Goal: Task Accomplishment & Management: Manage account settings

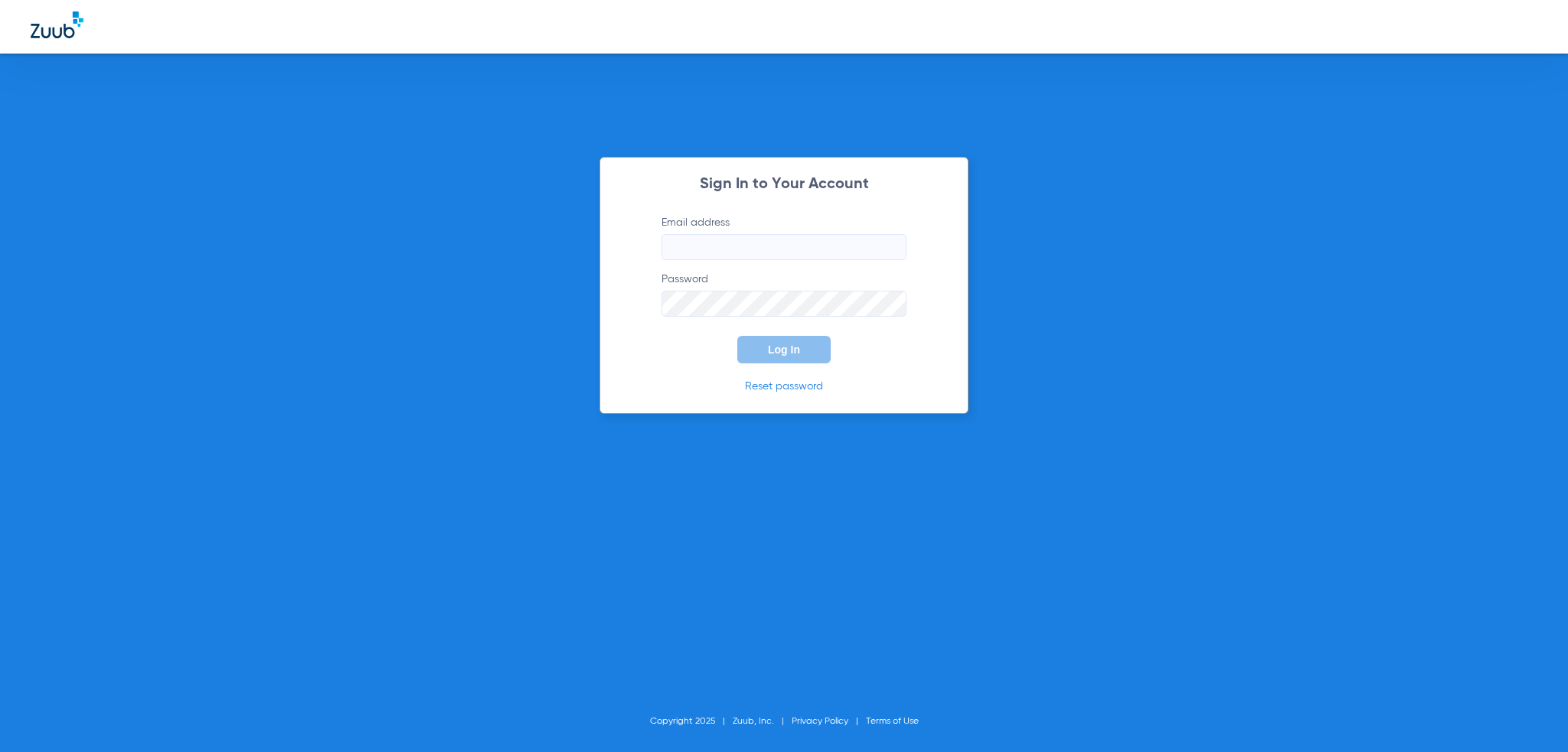
type input "[PERSON_NAME][EMAIL_ADDRESS][PERSON_NAME][DOMAIN_NAME]"
click at [778, 267] on form "Email address [PERSON_NAME][EMAIL_ADDRESS][PERSON_NAME][DOMAIN_NAME] Password L…" at bounding box center [784, 288] width 291 height 148
click at [801, 347] on button "Log In" at bounding box center [783, 350] width 93 height 28
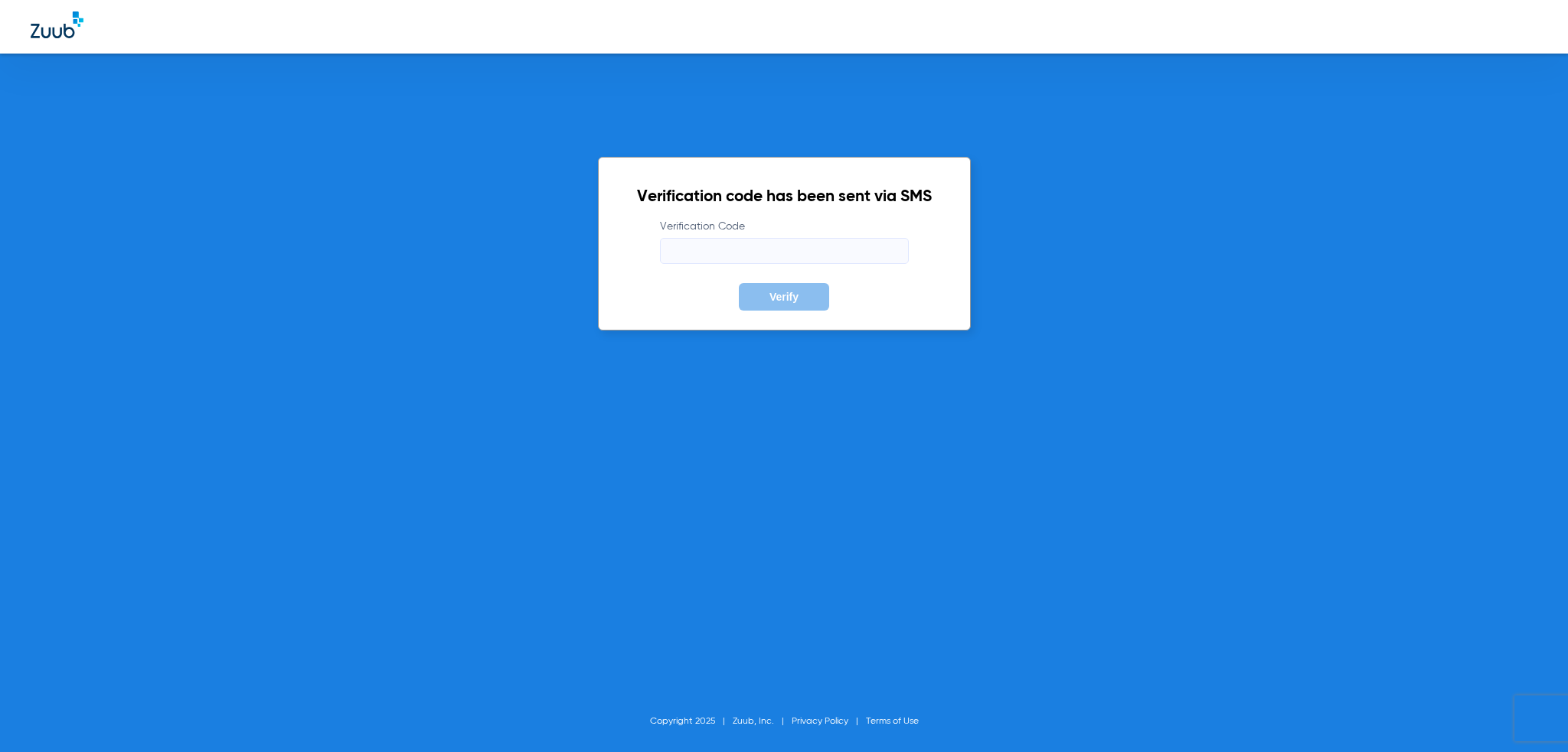
click at [811, 262] on input "Verification Code" at bounding box center [784, 251] width 249 height 26
type input "778220"
click at [739, 283] on button "Verify" at bounding box center [783, 297] width 90 height 28
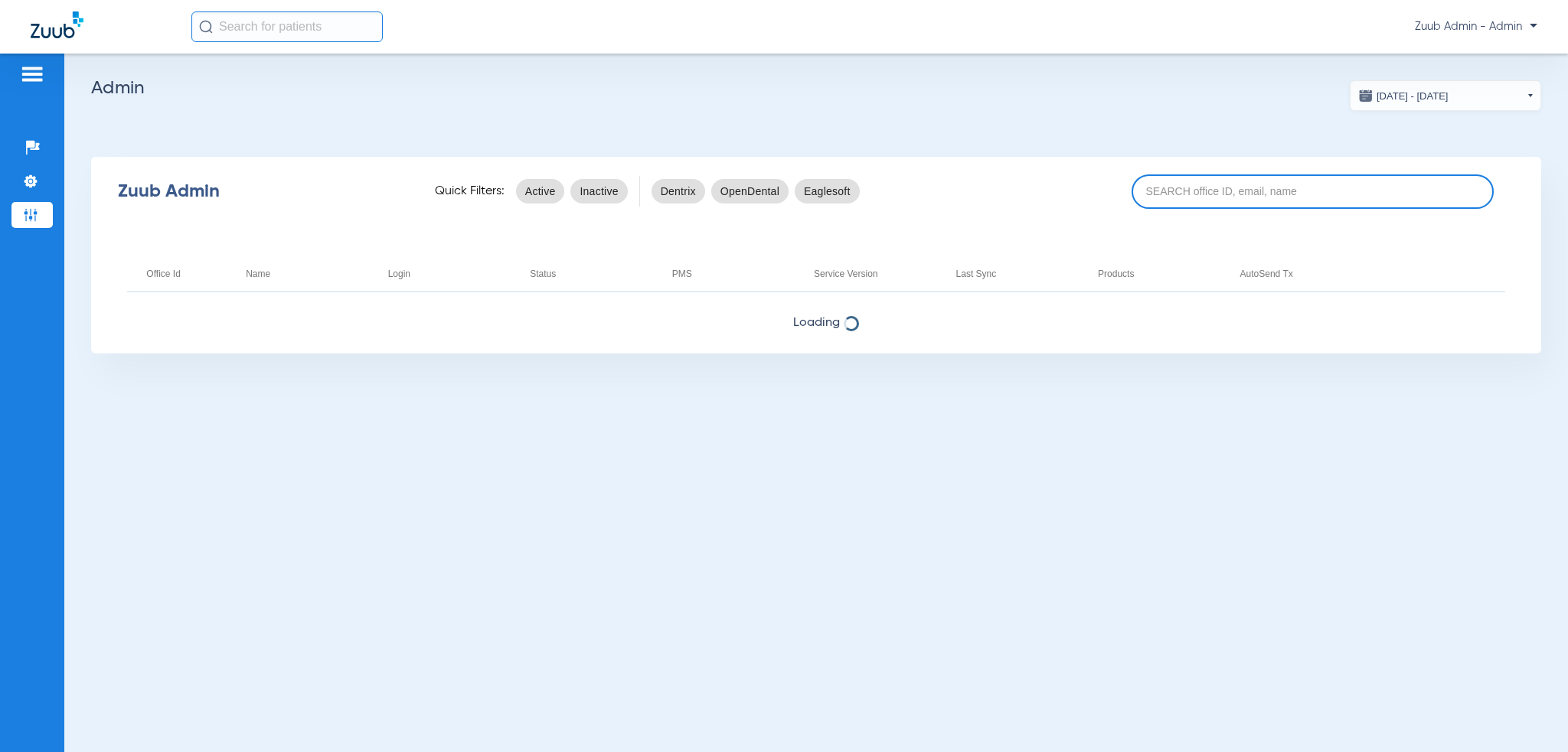
click at [1224, 180] on input at bounding box center [1313, 191] width 363 height 34
click at [1257, 217] on div "Zuub Admin Quick Filters: Active Inactive Dentrix OpenDental Eaglesoft frostpro…" at bounding box center [816, 191] width 1450 height 62
click at [1254, 191] on input "frostproof" at bounding box center [1313, 191] width 363 height 34
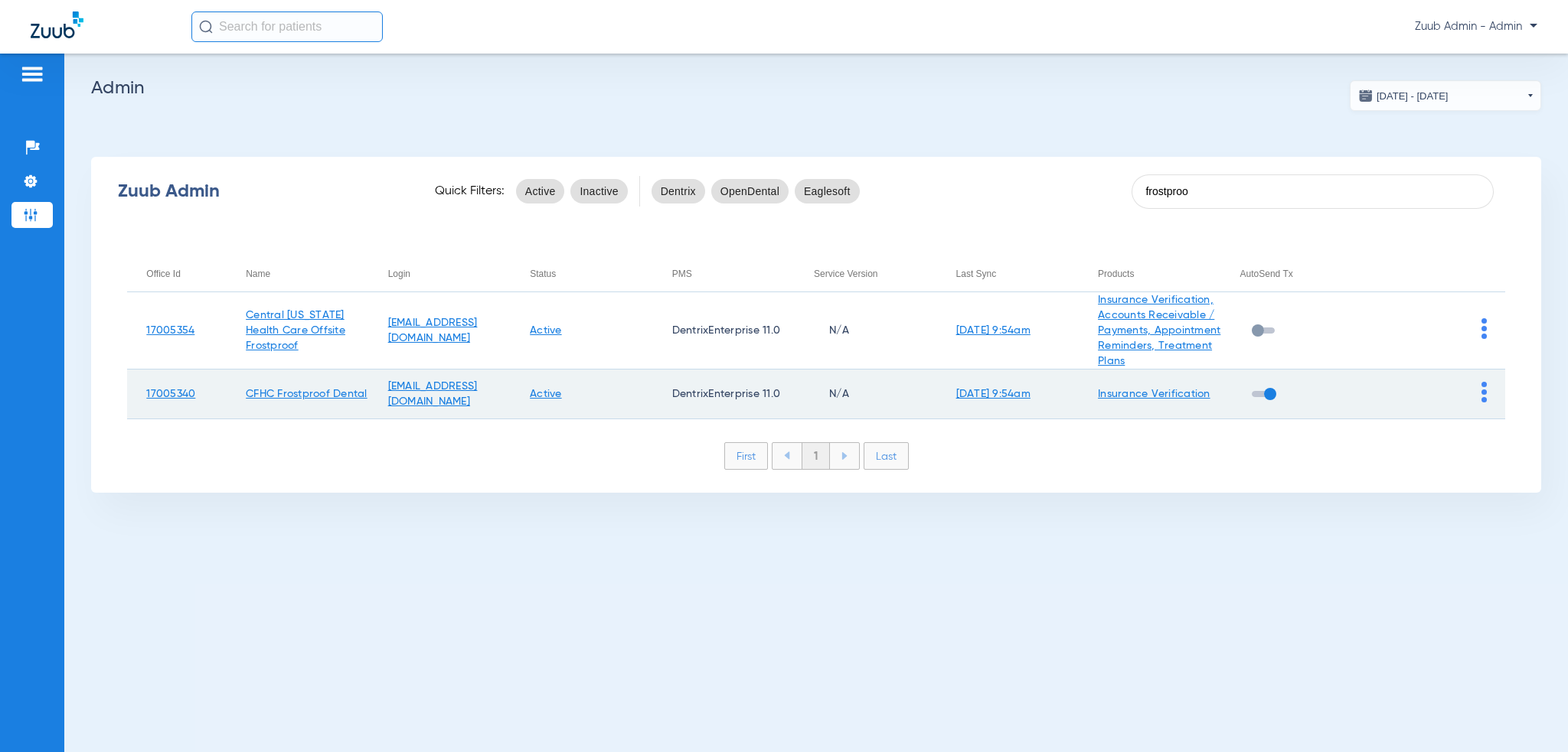
type input "frostproo"
drag, startPoint x: 1478, startPoint y: 409, endPoint x: 1486, endPoint y: 410, distance: 8.1
click at [1479, 409] on td at bounding box center [1434, 394] width 143 height 49
click at [1486, 403] on img at bounding box center [1484, 391] width 6 height 20
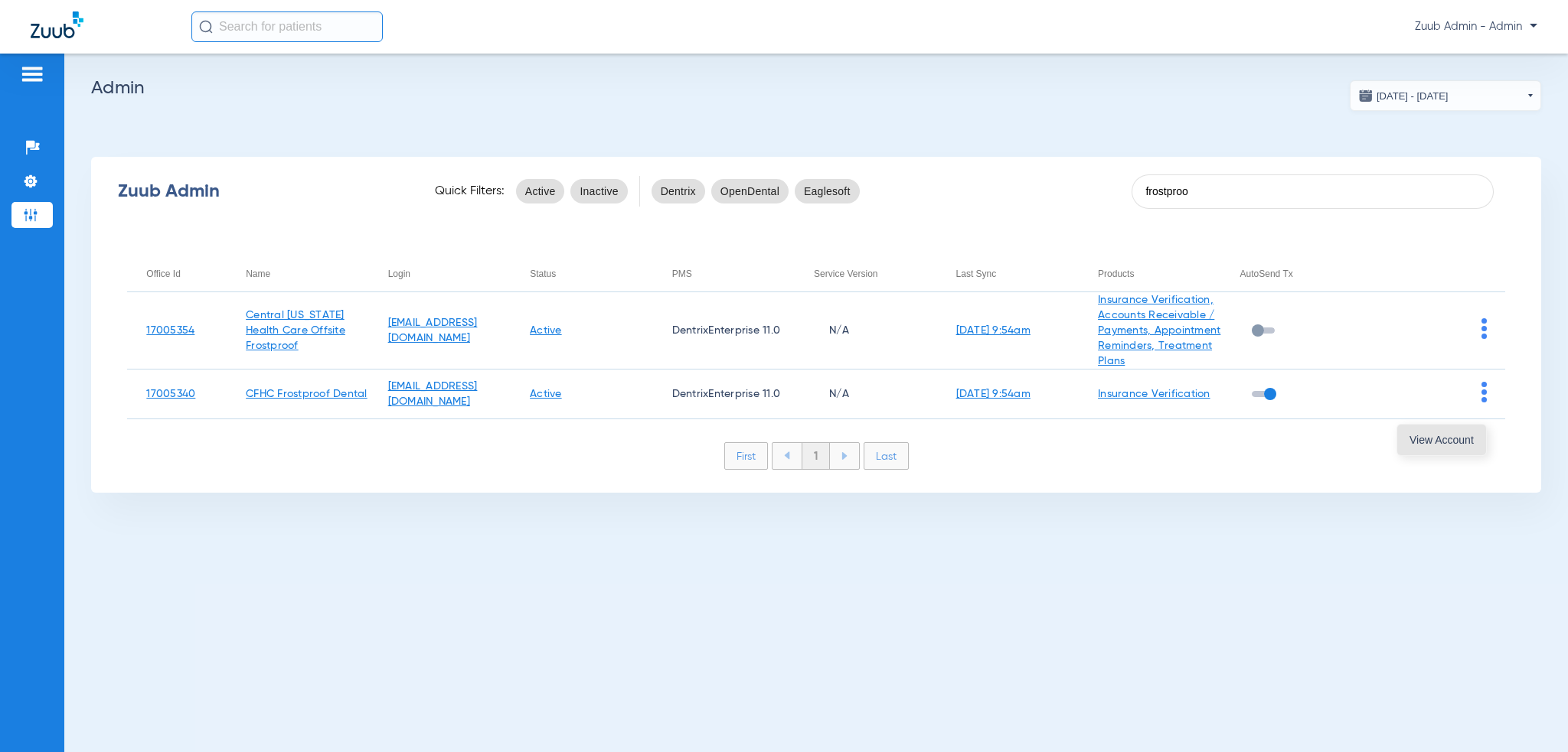
click at [1463, 438] on span "View Account" at bounding box center [1442, 439] width 64 height 11
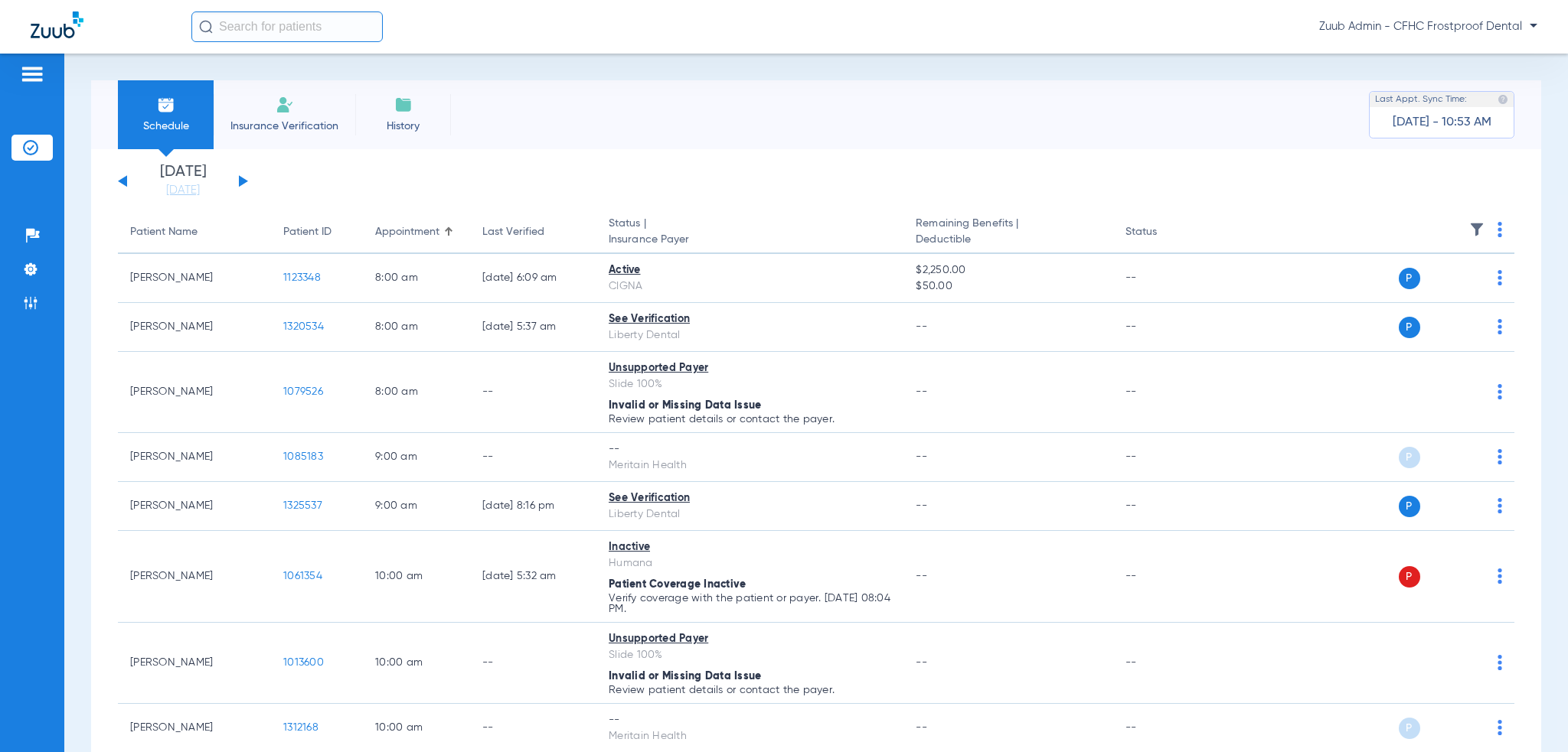
click at [579, 105] on div "Schedule Insurance Verification History Last Appt. Sync Time: [DATE] - 10:53 AM" at bounding box center [816, 114] width 1450 height 69
click at [372, 39] on input "text" at bounding box center [287, 27] width 191 height 31
click at [361, 33] on input "text" at bounding box center [287, 27] width 191 height 31
click at [242, 182] on div "[DATE] [DATE] [DATE] [DATE] [DATE] [DATE] [DATE] [DATE] [DATE] [DATE] [DATE] [D…" at bounding box center [182, 182] width 131 height 34
click at [241, 182] on button at bounding box center [243, 181] width 9 height 11
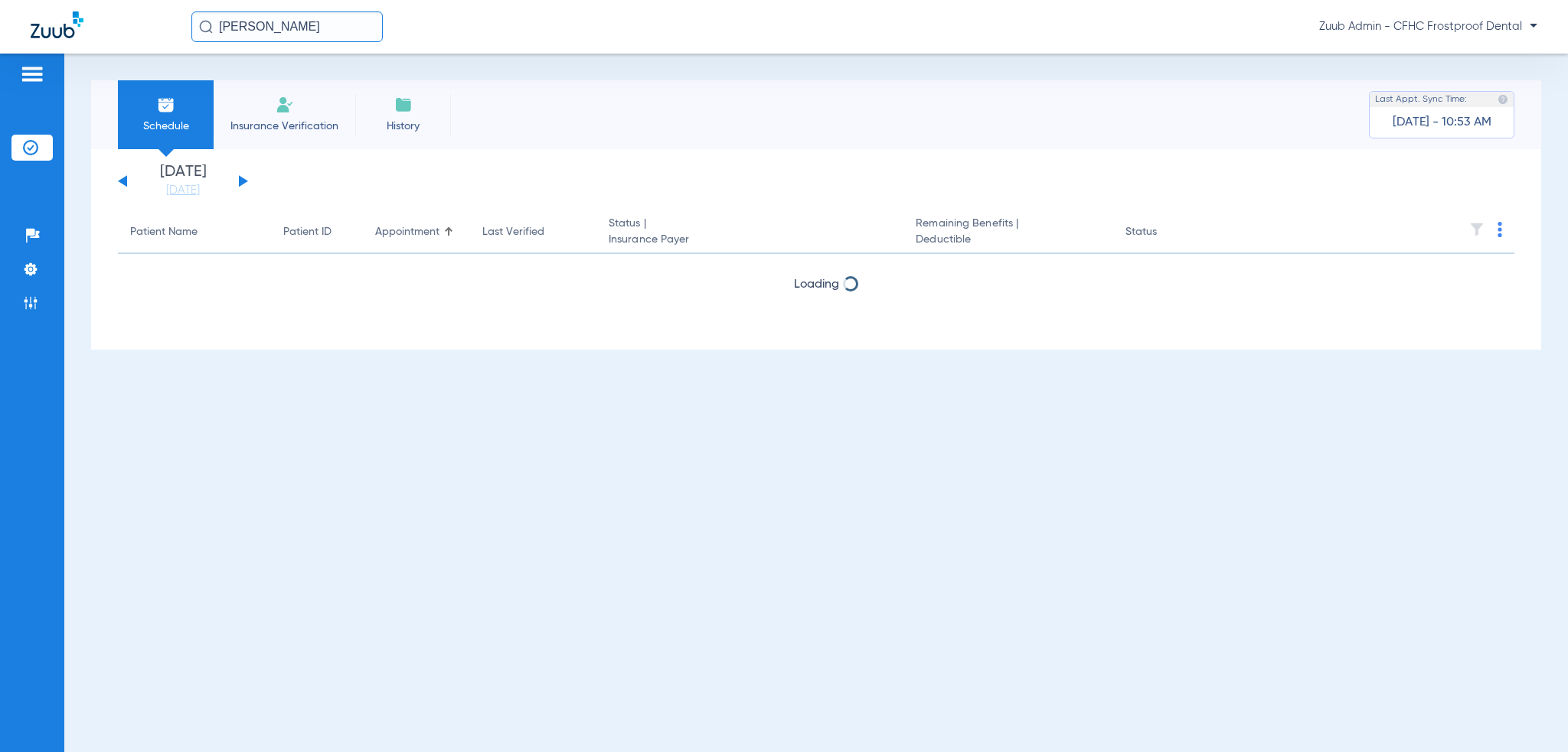
click at [241, 182] on button at bounding box center [243, 181] width 9 height 11
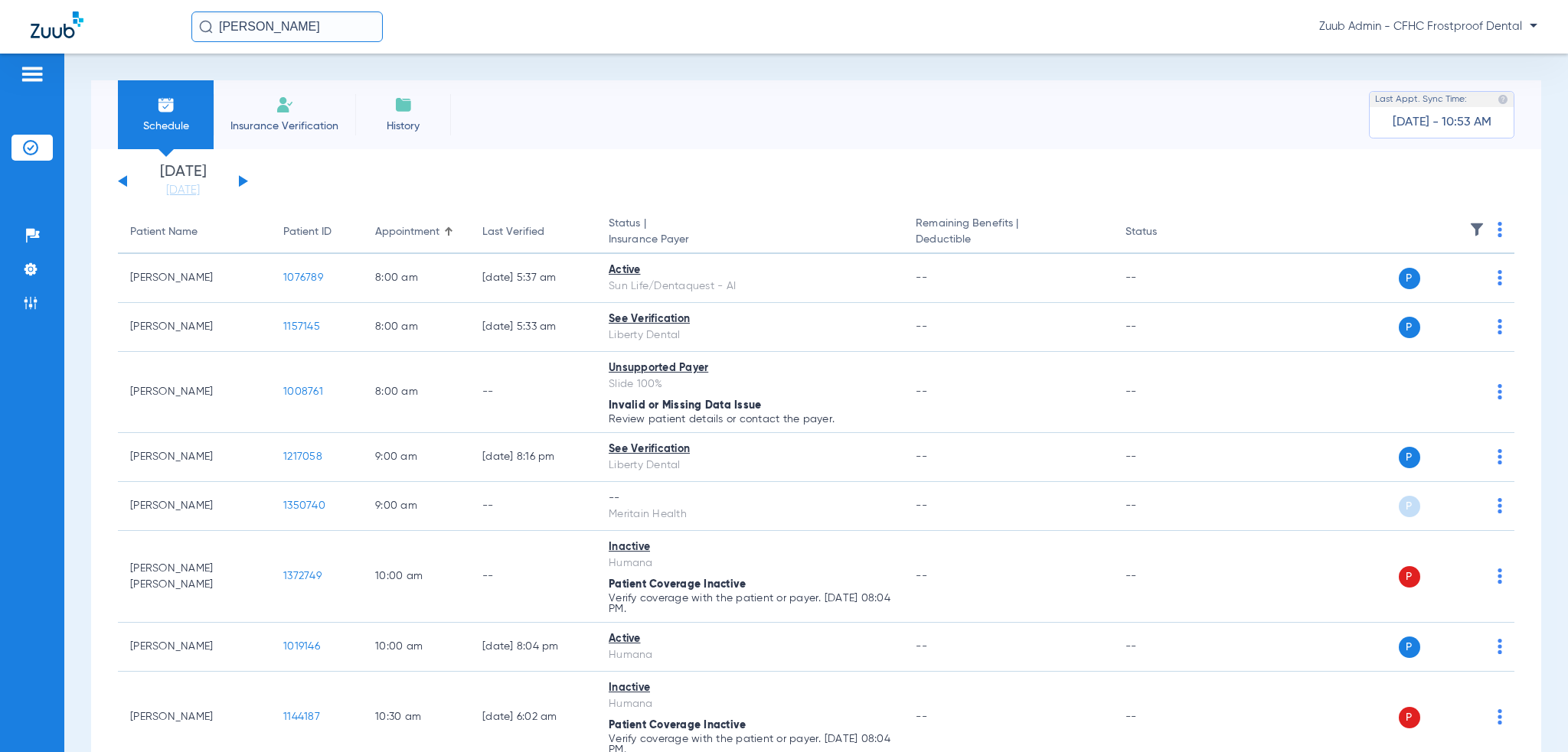
click at [503, 170] on app-single-date-navigator "[DATE] [DATE] [DATE] [DATE] [DATE] [DATE] [DATE] [DATE] [DATE] [DATE] [DATE] [D…" at bounding box center [816, 182] width 1397 height 34
click at [525, 140] on div "Schedule Insurance Verification History Last Appt. Sync Time: [DATE] - 10:53 AM" at bounding box center [816, 114] width 1450 height 69
click at [278, 30] on input "[PERSON_NAME]" at bounding box center [287, 27] width 191 height 31
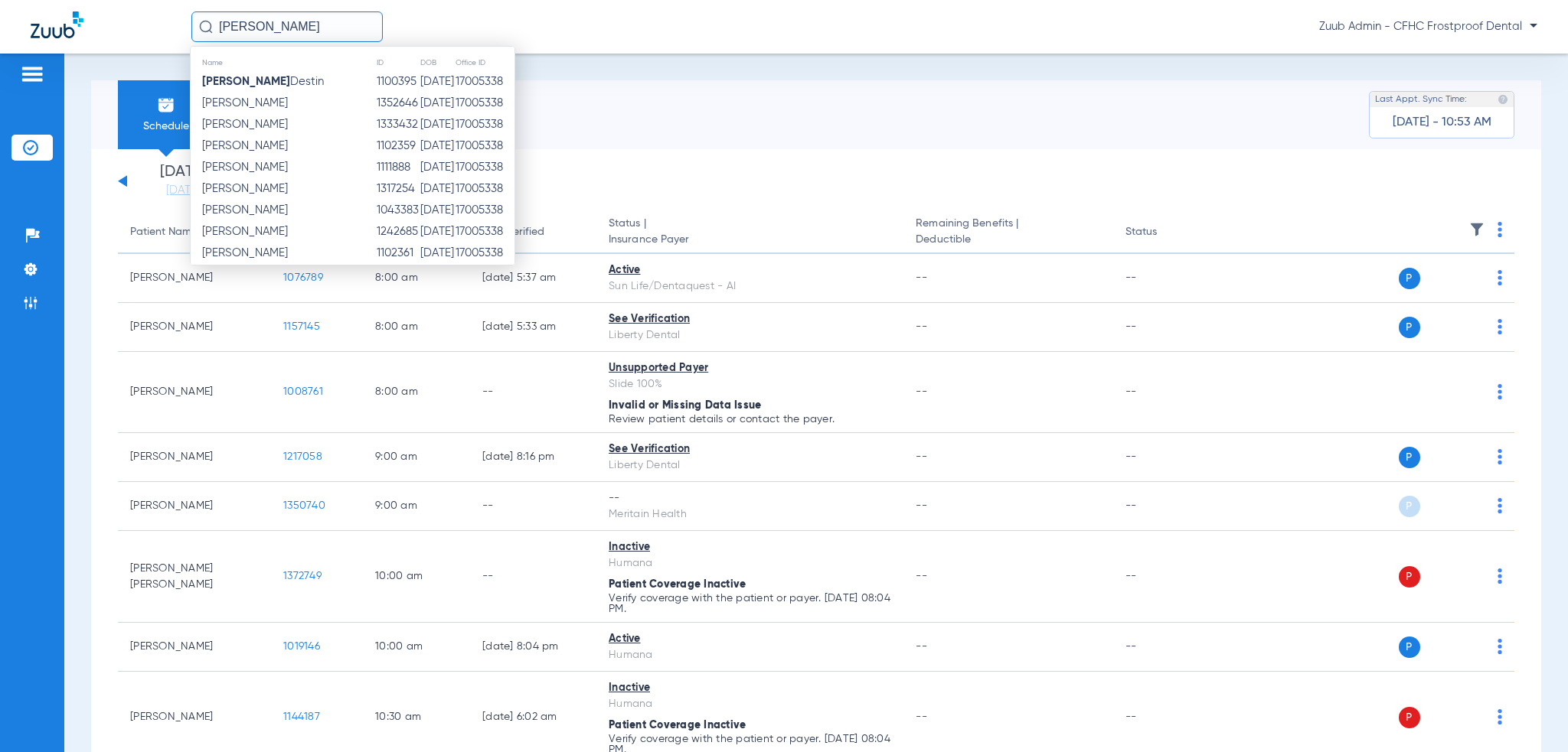
click at [282, 28] on input "[PERSON_NAME]" at bounding box center [287, 27] width 191 height 31
click at [285, 27] on input "[PERSON_NAME]" at bounding box center [287, 27] width 191 height 31
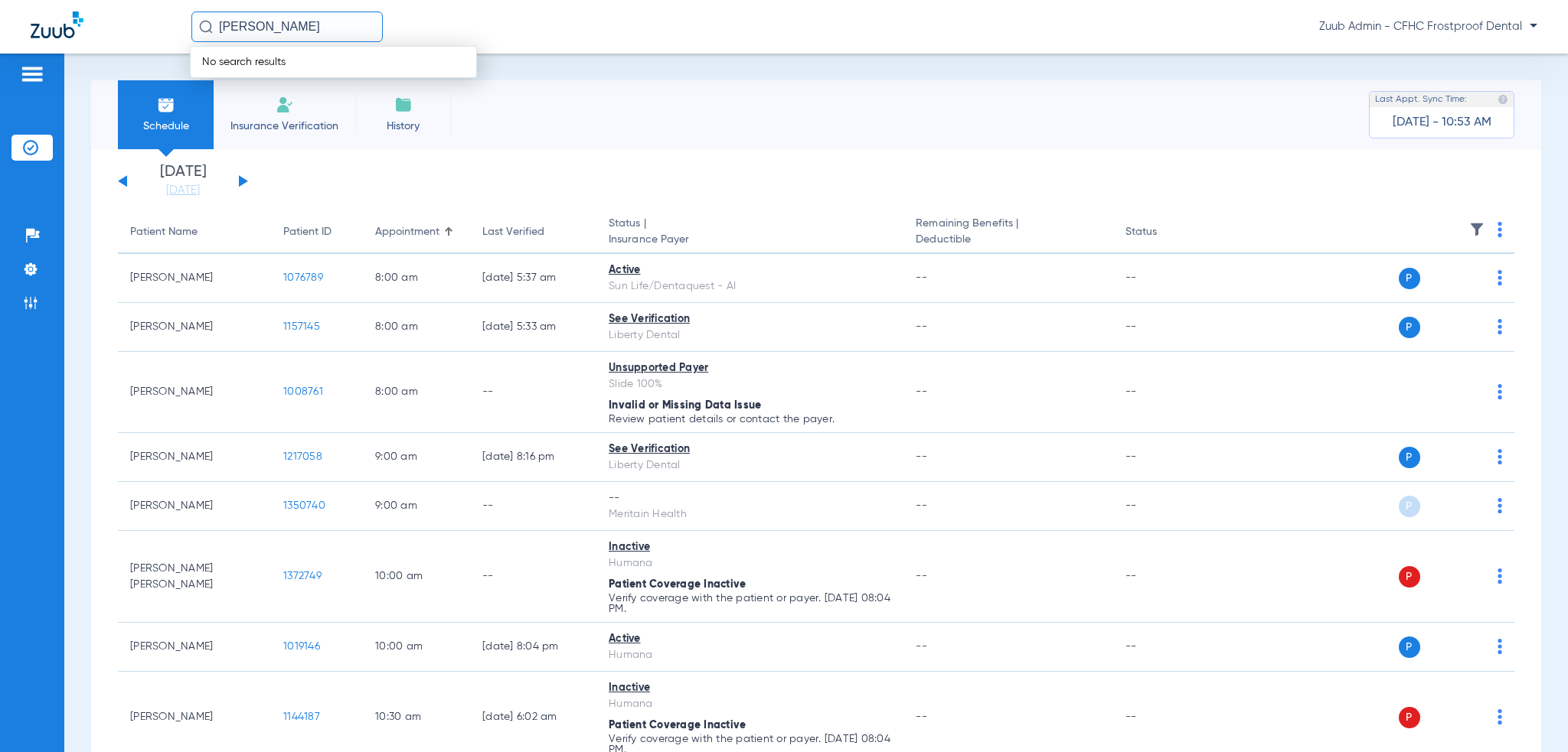
type input "[PERSON_NAME] ame"
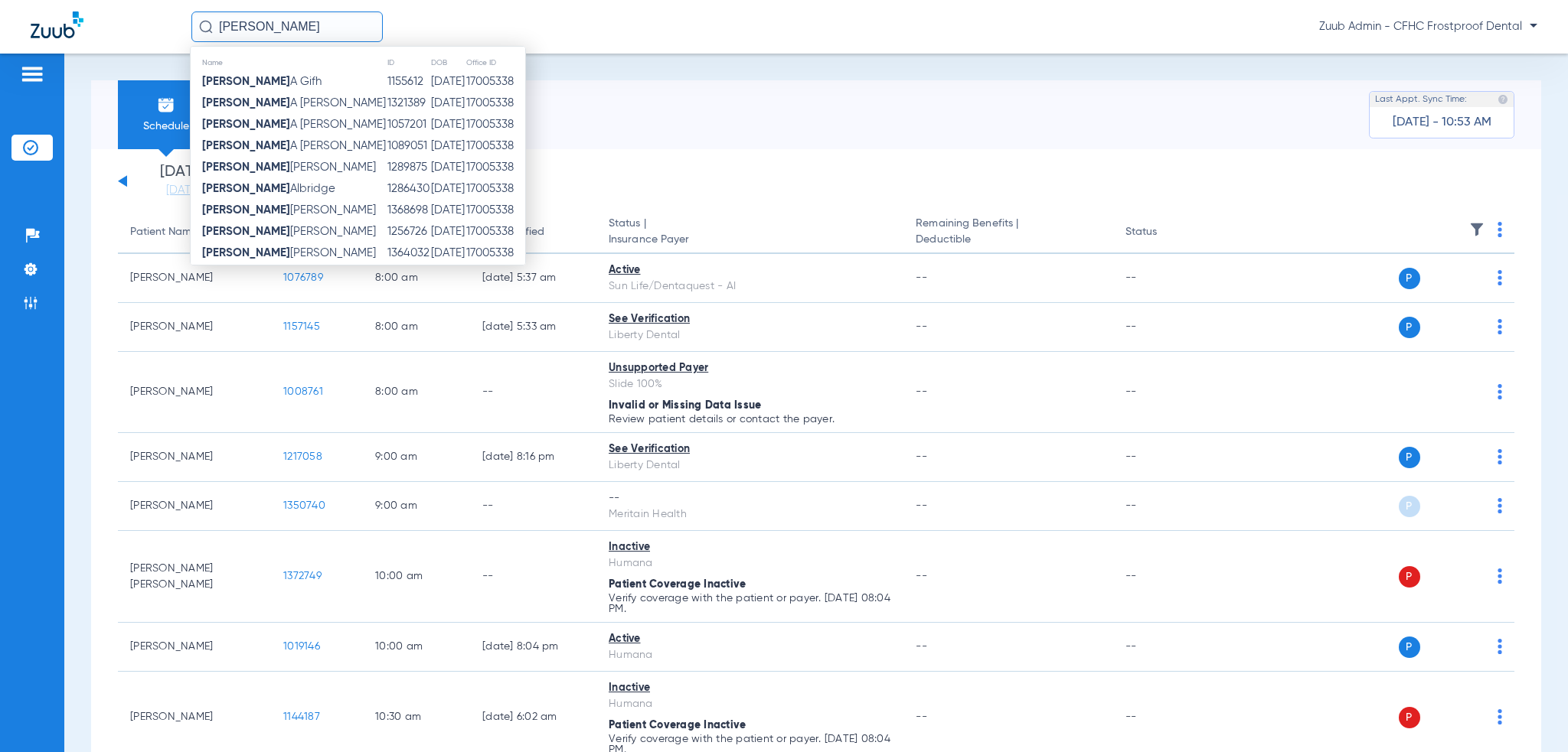
type input "[PERSON_NAME]"
click at [353, 33] on input "[PERSON_NAME]" at bounding box center [287, 27] width 191 height 31
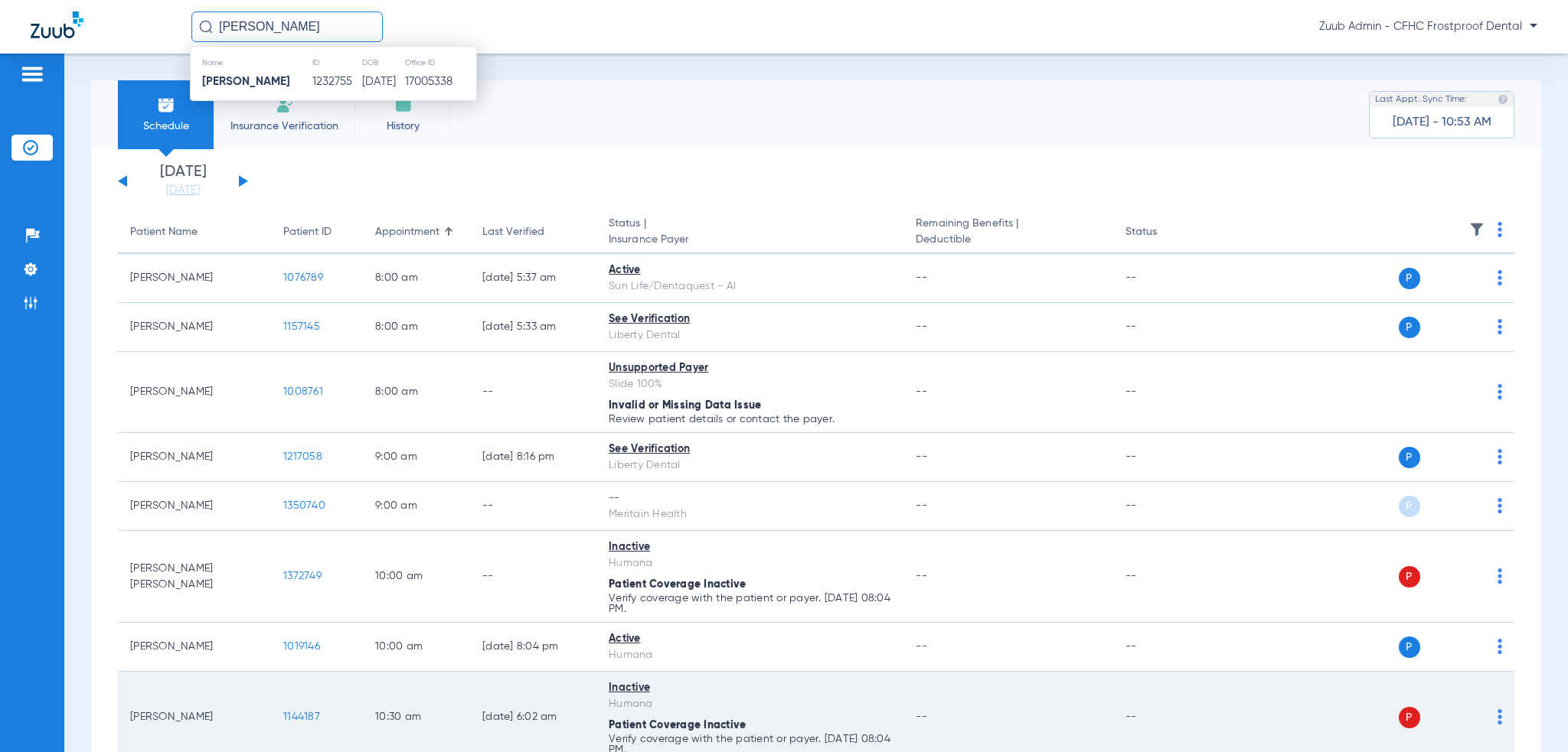
type input "[PERSON_NAME]"
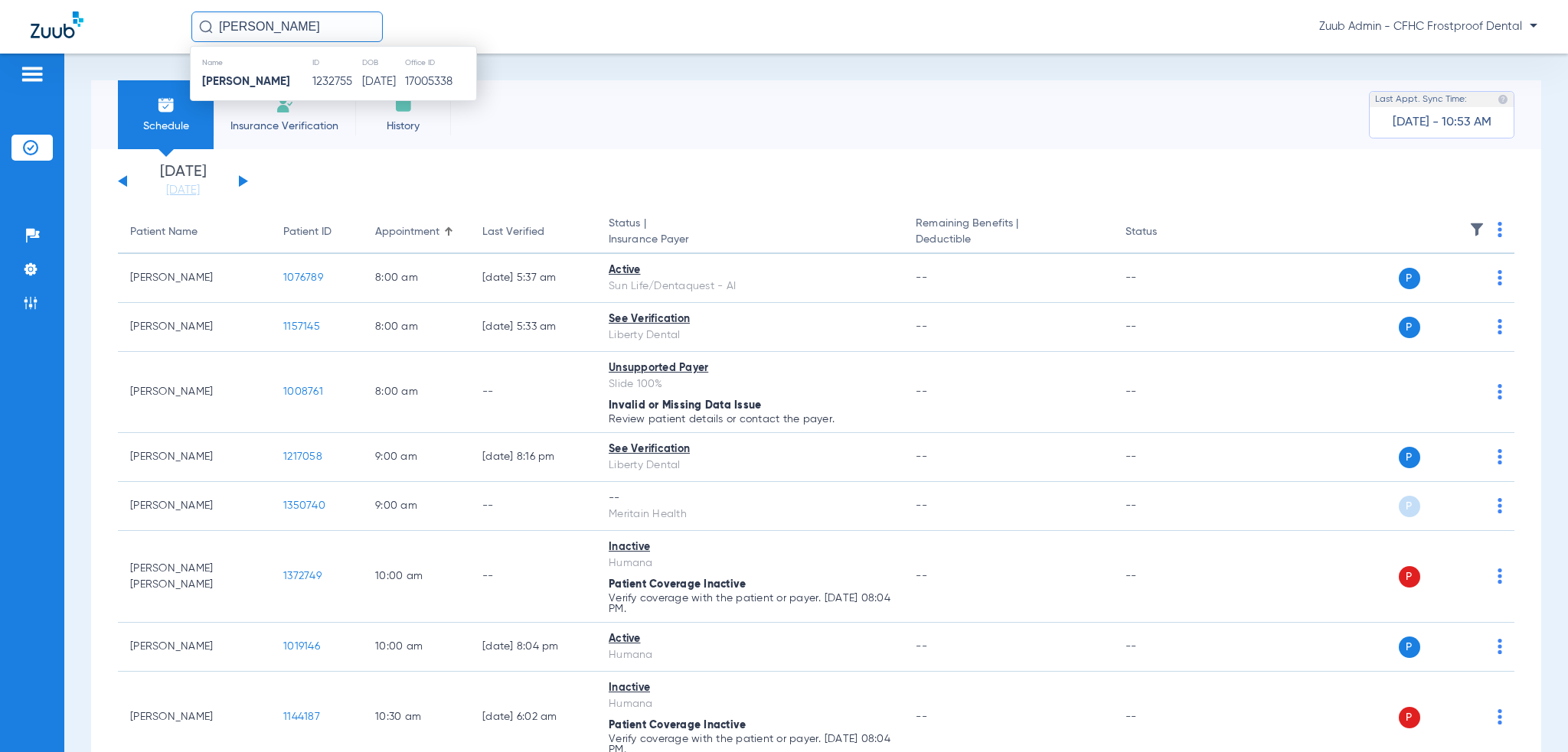
drag, startPoint x: 363, startPoint y: 28, endPoint x: 297, endPoint y: 29, distance: 66.0
click at [297, 29] on input "[PERSON_NAME]" at bounding box center [287, 27] width 191 height 31
click at [27, 273] on img at bounding box center [30, 269] width 15 height 15
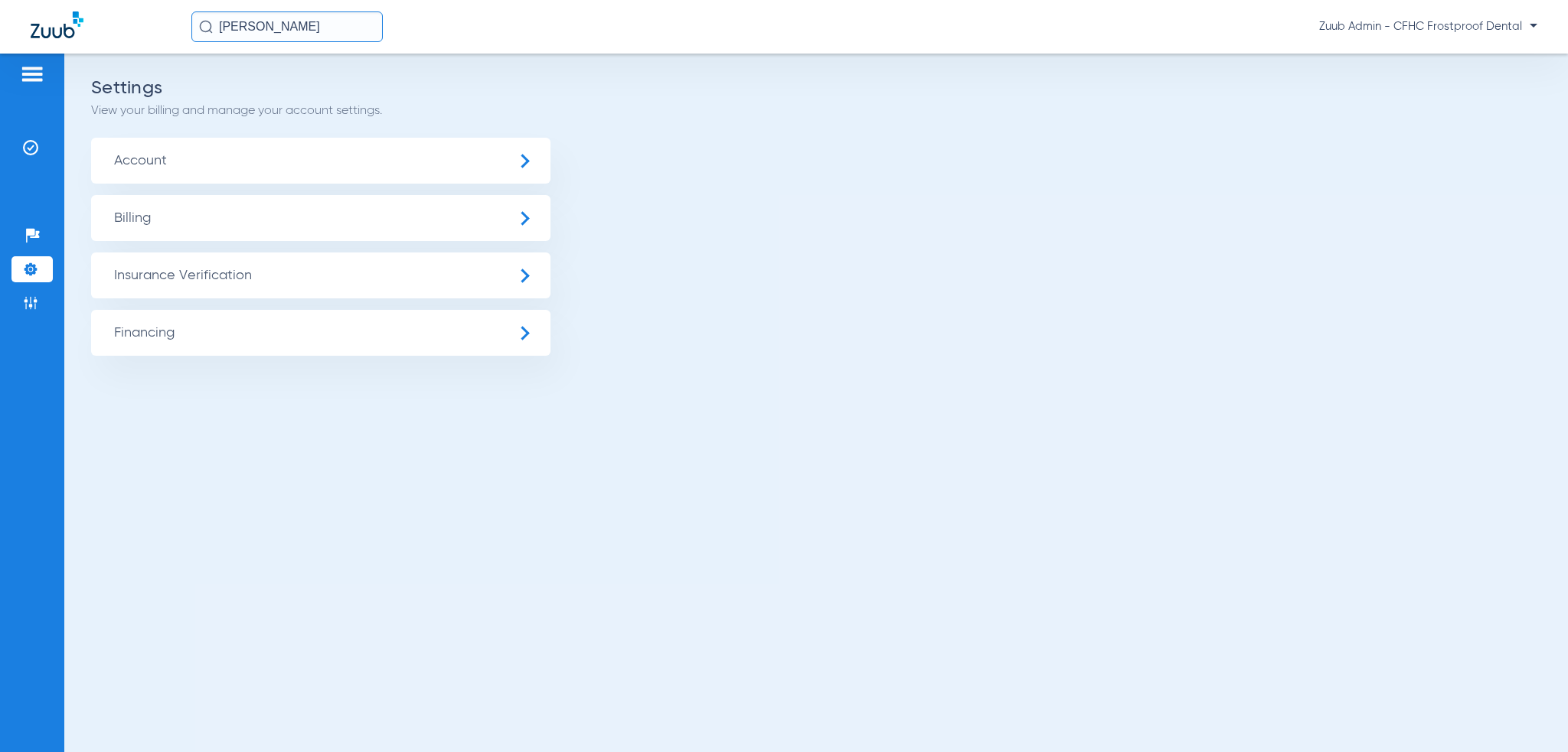
click at [310, 180] on span "Account" at bounding box center [320, 160] width 460 height 46
